Goal: Check status: Check status

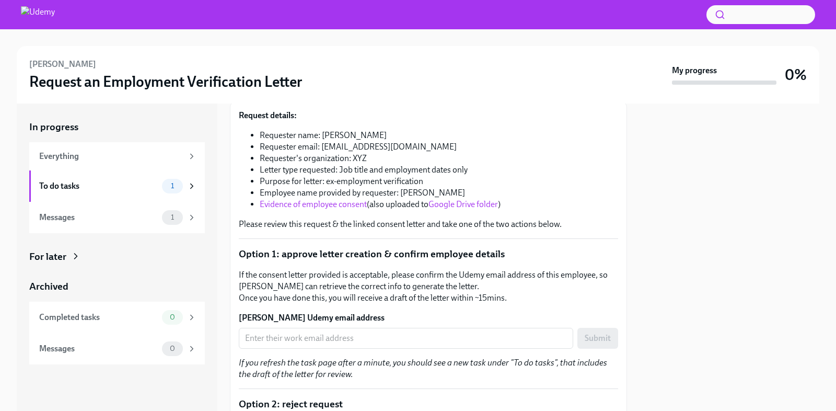
scroll to position [189, 0]
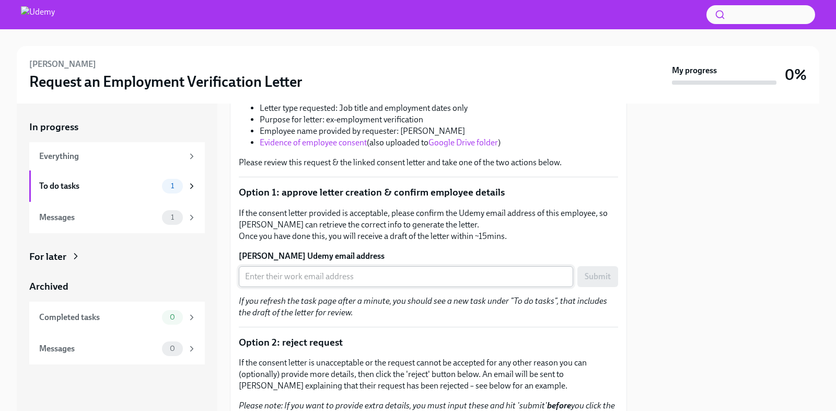
click at [320, 272] on input "[PERSON_NAME] Udemy email address" at bounding box center [406, 276] width 334 height 21
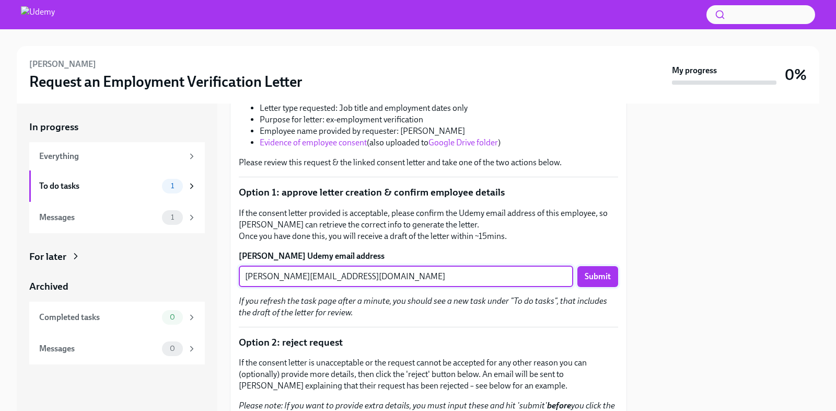
type input "[PERSON_NAME][EMAIL_ADDRESS][DOMAIN_NAME]"
click at [593, 271] on span "Submit" at bounding box center [598, 276] width 26 height 10
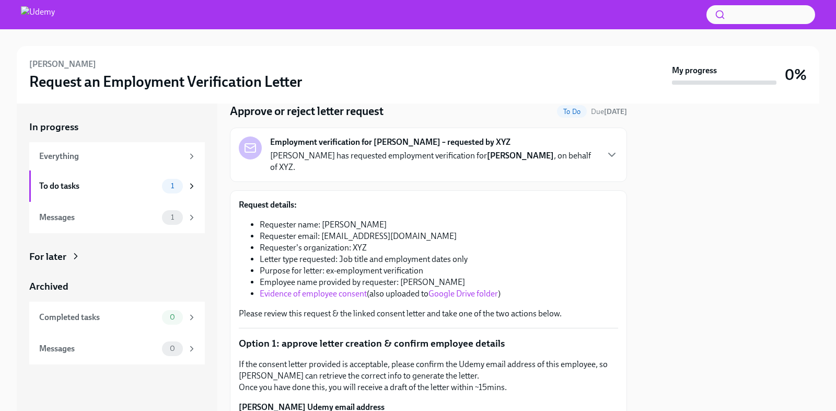
scroll to position [169, 0]
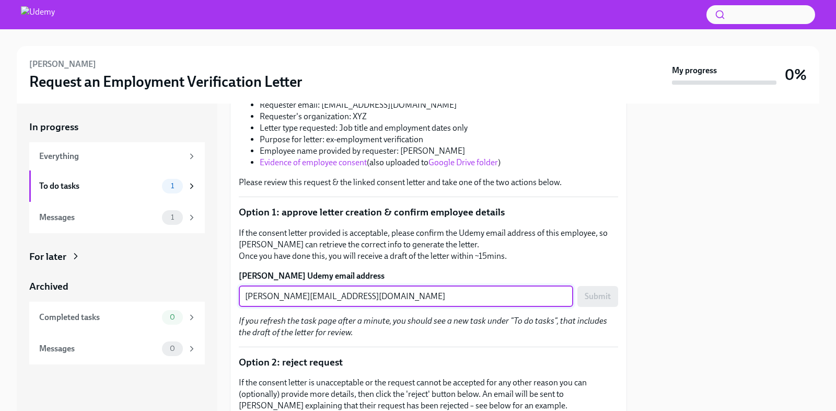
click at [382, 286] on input "[PERSON_NAME][EMAIL_ADDRESS][DOMAIN_NAME]" at bounding box center [406, 296] width 334 height 21
click at [360, 286] on input "[PERSON_NAME][EMAIL_ADDRESS][DOMAIN_NAME]" at bounding box center [406, 296] width 334 height 21
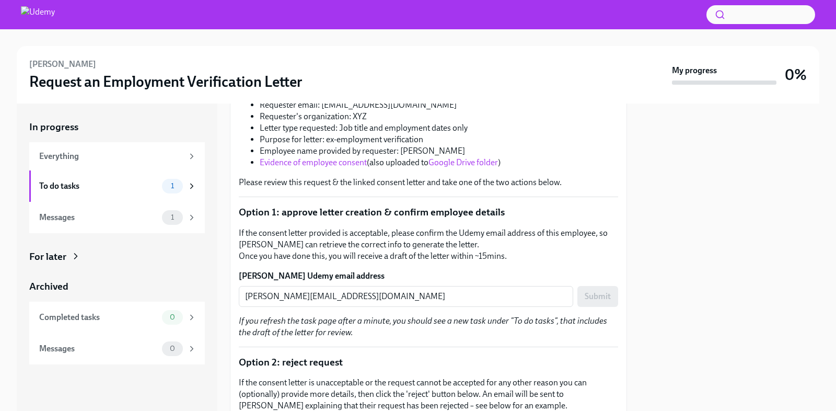
click at [604, 286] on div "Submit" at bounding box center [597, 296] width 41 height 21
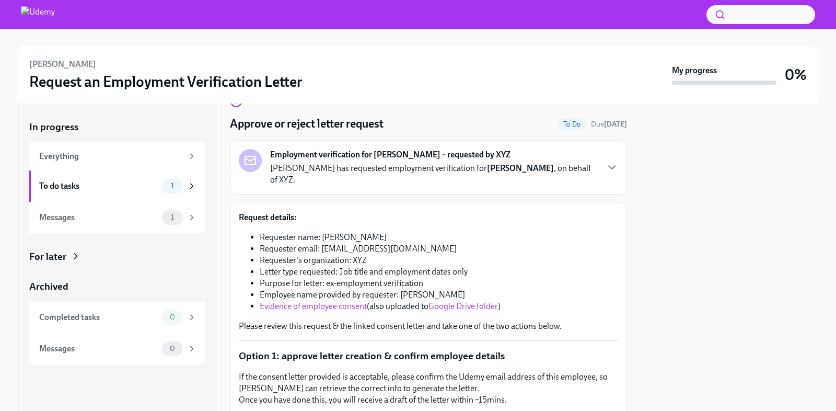
scroll to position [0, 0]
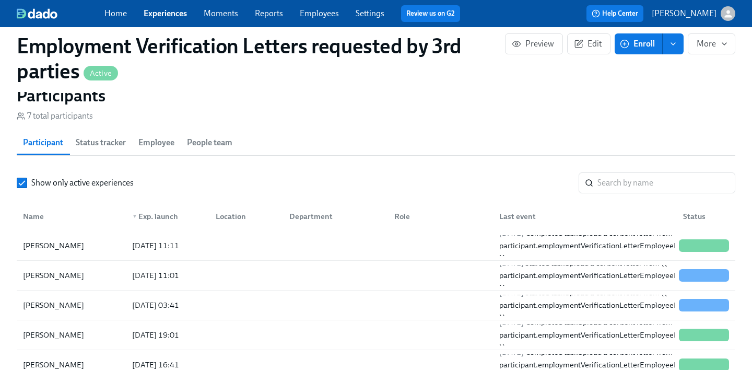
scroll to position [905, 0]
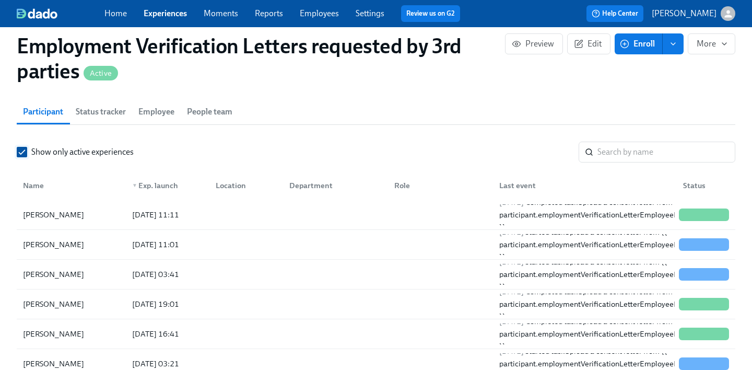
click at [26, 152] on input "Show only active experiences" at bounding box center [21, 151] width 9 height 9
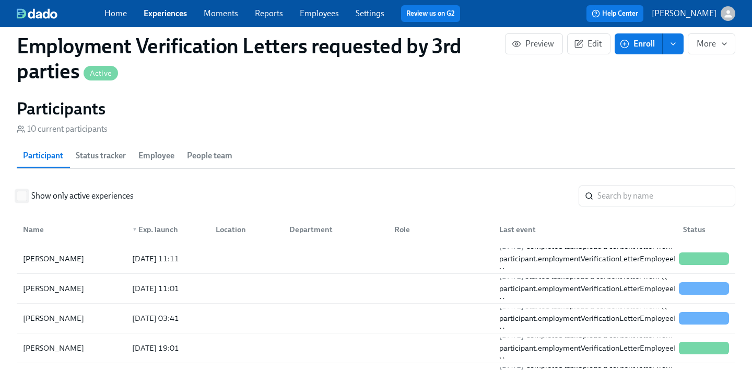
scroll to position [870, 0]
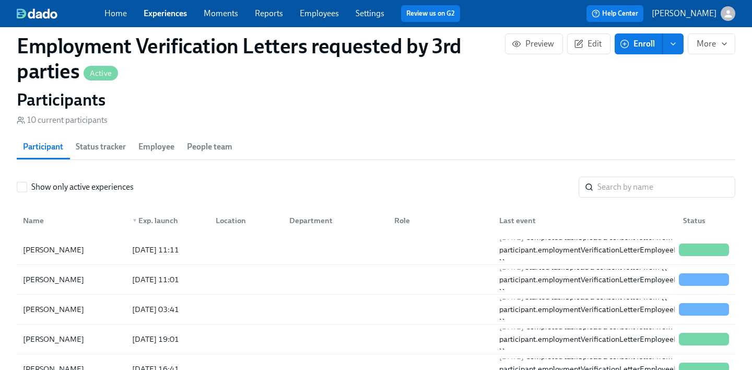
click at [107, 150] on span "Status tracker" at bounding box center [101, 147] width 50 height 15
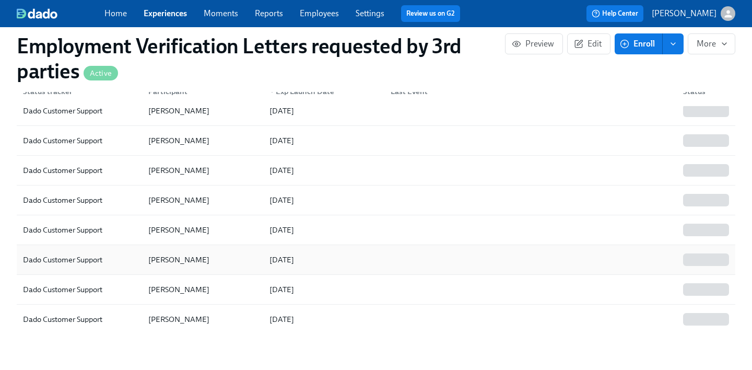
scroll to position [891, 0]
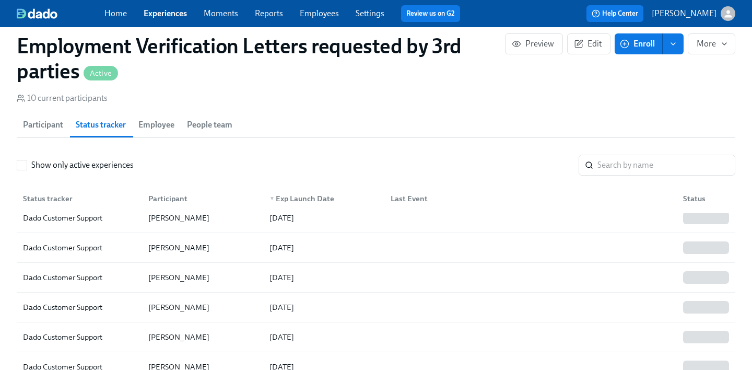
click at [151, 128] on span "Employee" at bounding box center [156, 125] width 36 height 15
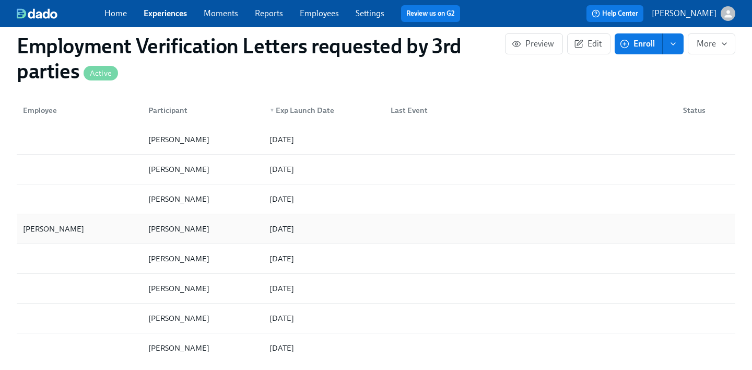
scroll to position [878, 0]
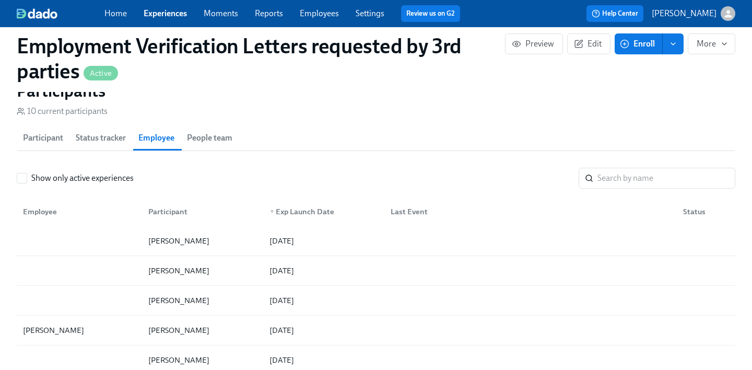
click at [205, 148] on button "People team" at bounding box center [210, 137] width 58 height 25
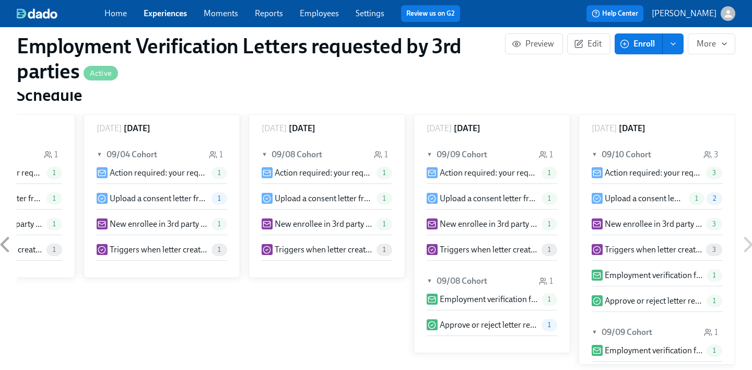
scroll to position [559, 0]
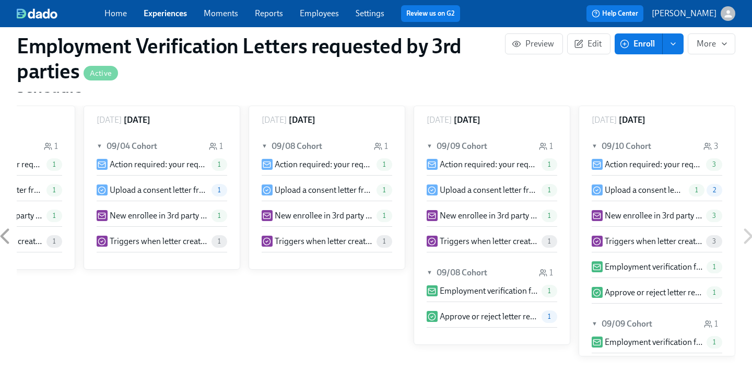
click at [4, 230] on icon at bounding box center [5, 236] width 26 height 26
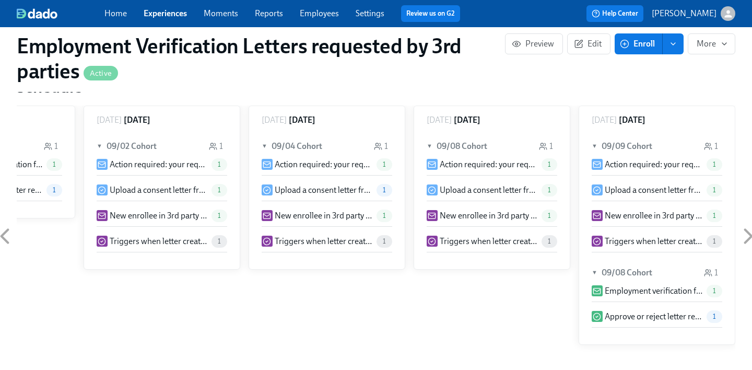
click at [5, 230] on icon at bounding box center [5, 236] width 26 height 26
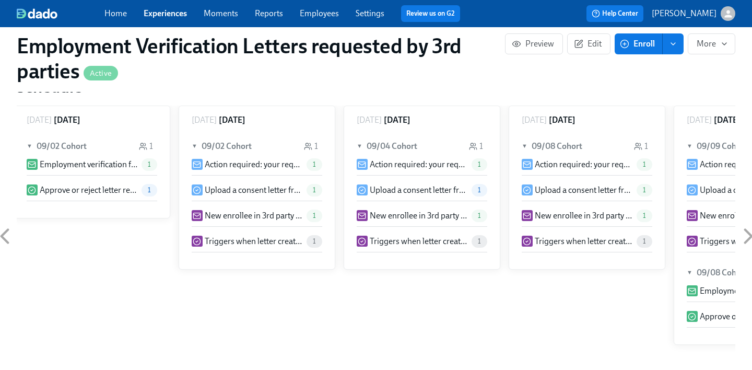
scroll to position [0, 0]
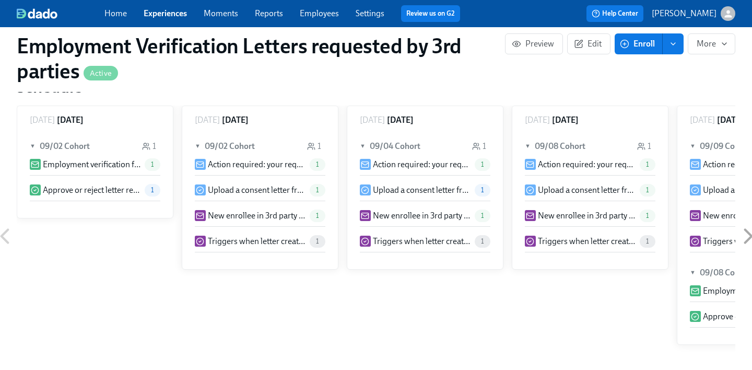
click at [5, 230] on icon at bounding box center [5, 236] width 26 height 26
click at [84, 256] on div "Saturday August 23 ▼ 09/02 Cohort 1 Employment verification for {{ participant.…" at bounding box center [376, 236] width 719 height 261
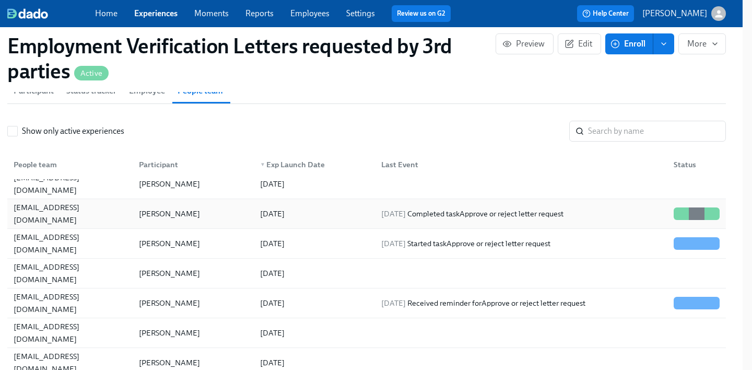
scroll to position [64, 0]
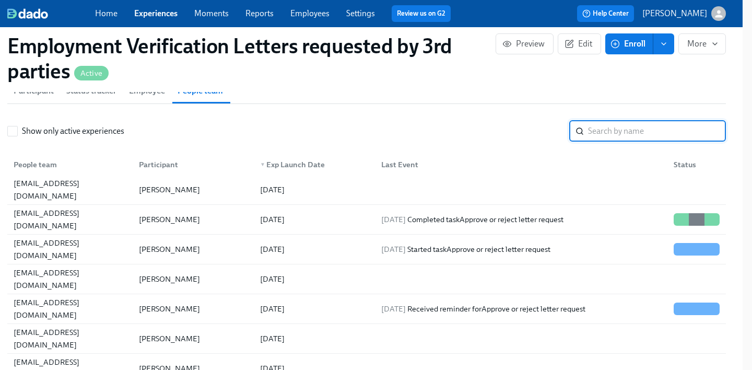
click at [616, 137] on input "search" at bounding box center [657, 131] width 138 height 21
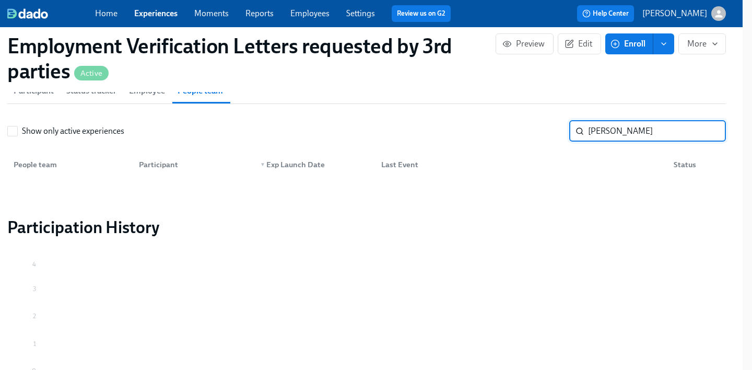
type input "[PERSON_NAME]"
click at [705, 133] on input "[PERSON_NAME]" at bounding box center [657, 131] width 138 height 21
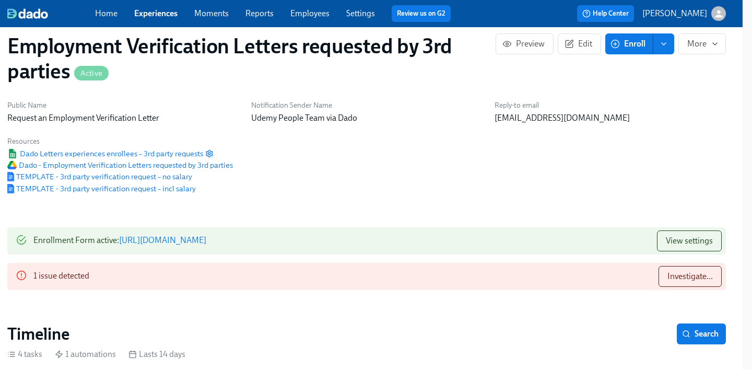
scroll to position [0, 9]
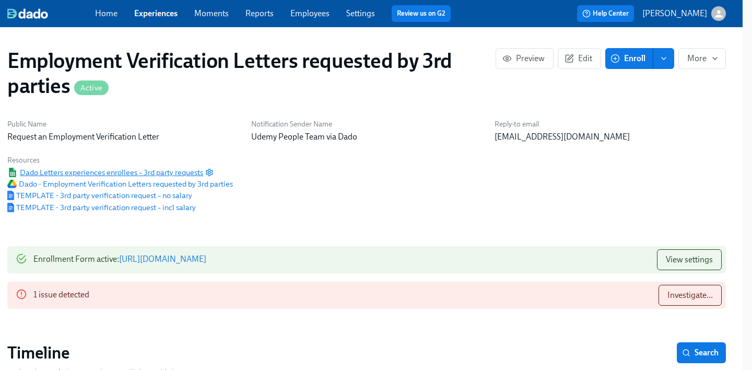
click at [146, 176] on span "Dado Letters experiences enrollees – 3rd party requests" at bounding box center [105, 172] width 196 height 10
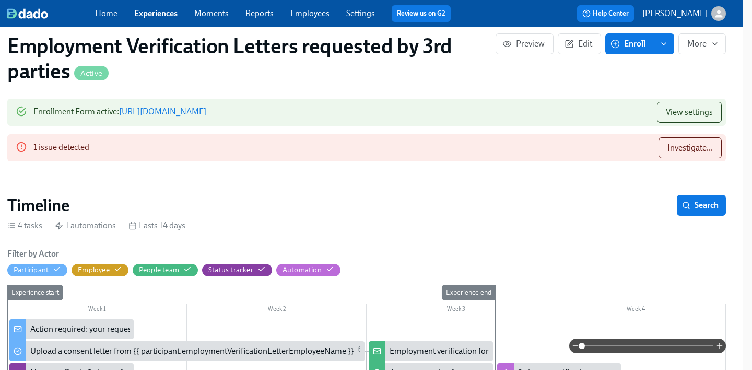
scroll to position [155, 9]
